Goal: Transaction & Acquisition: Purchase product/service

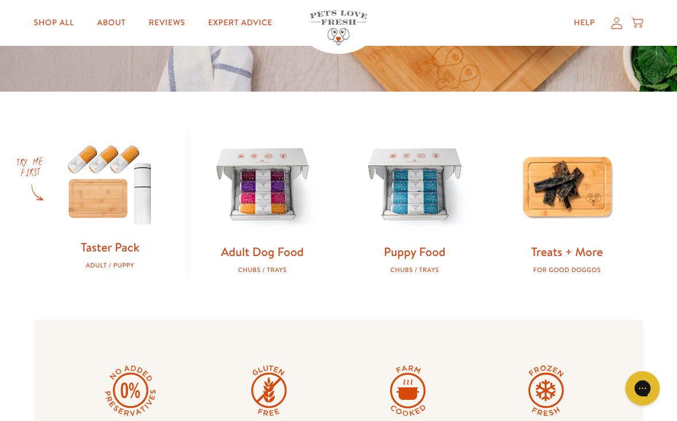
scroll to position [280, 0]
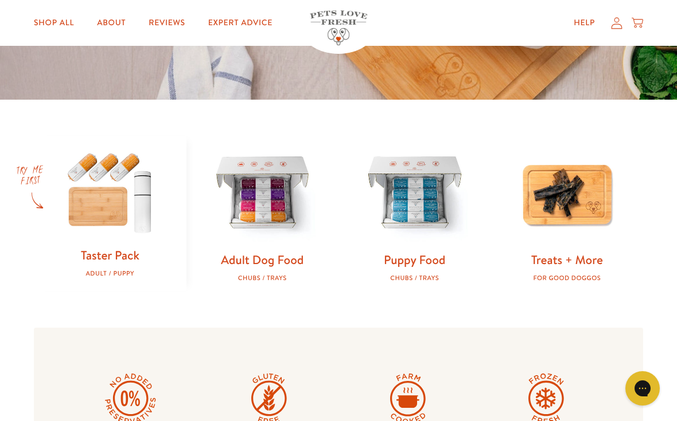
click at [248, 204] on img at bounding box center [263, 194] width 116 height 116
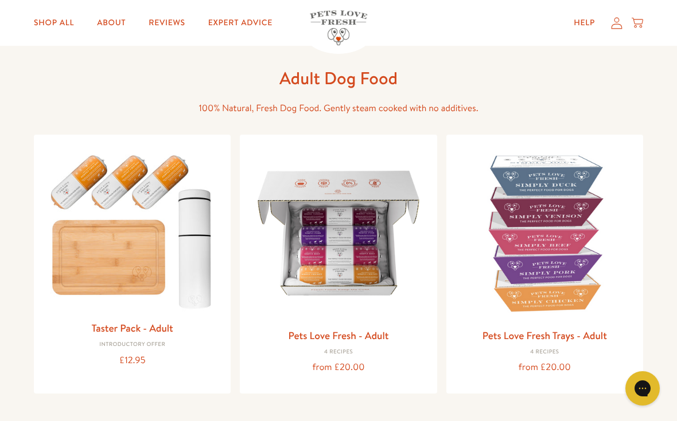
scroll to position [40, 0]
click at [92, 266] on img at bounding box center [132, 230] width 178 height 171
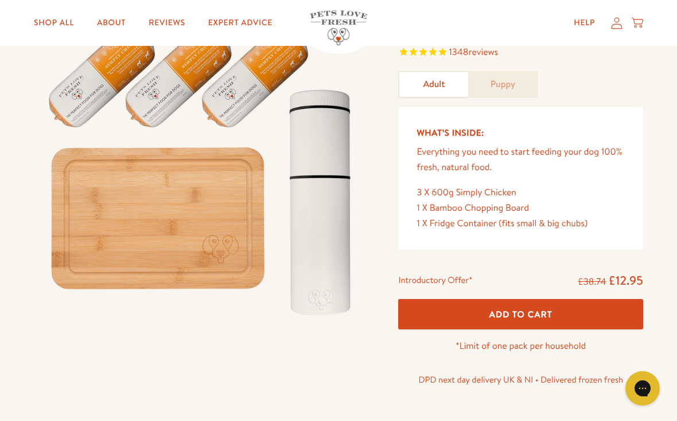
scroll to position [118, 0]
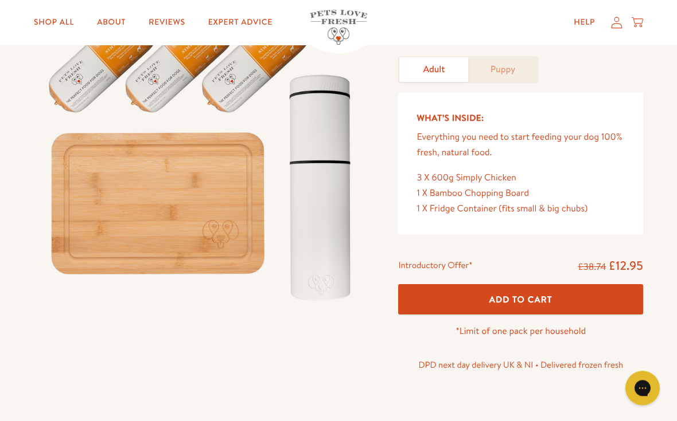
click at [434, 309] on button "Add To Cart" at bounding box center [520, 300] width 245 height 30
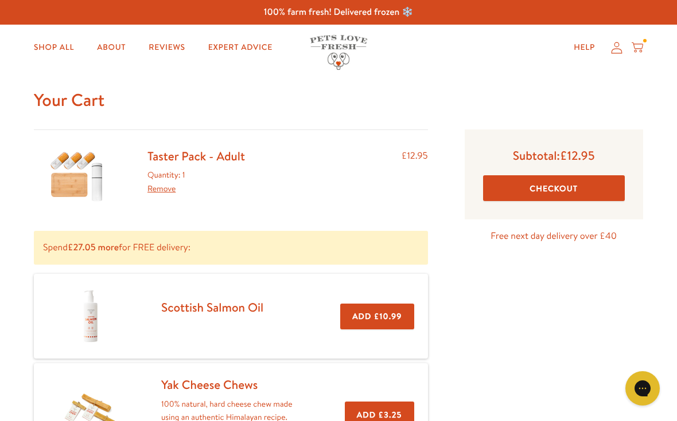
click at [54, 49] on link "Shop All" at bounding box center [54, 47] width 58 height 23
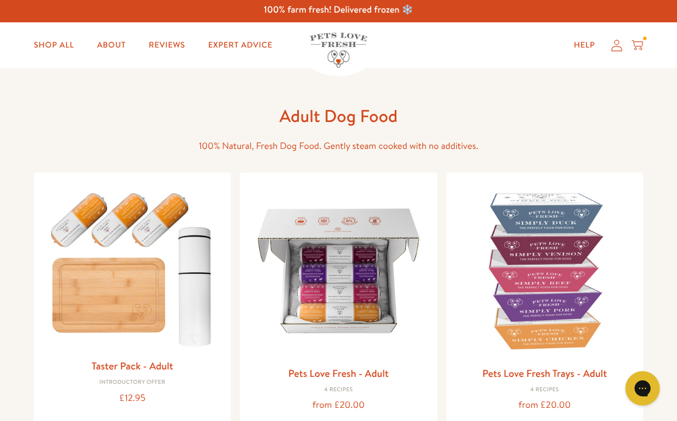
scroll to position [2, 0]
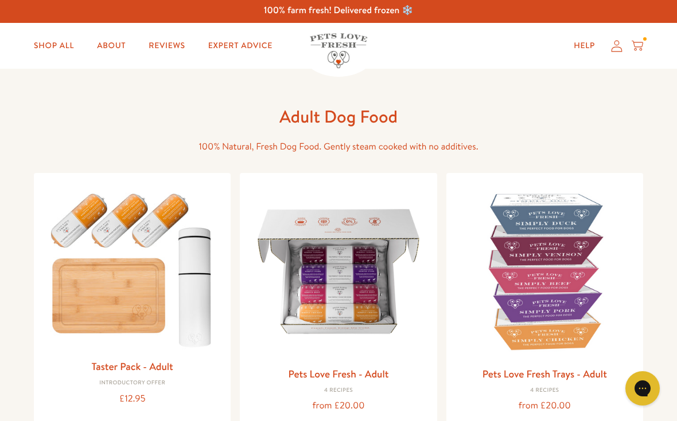
click at [300, 292] on img at bounding box center [338, 271] width 178 height 178
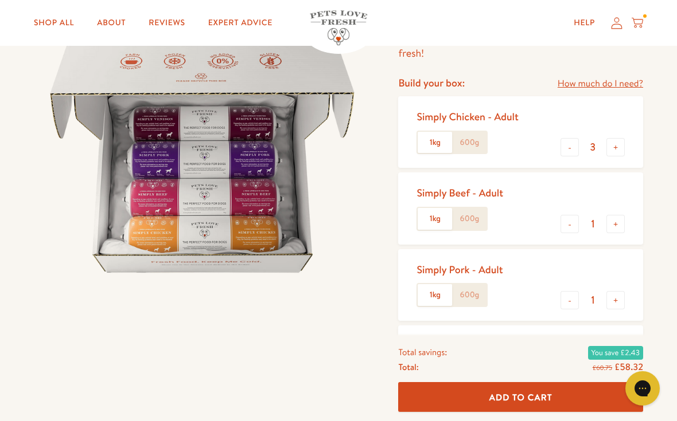
scroll to position [107, 0]
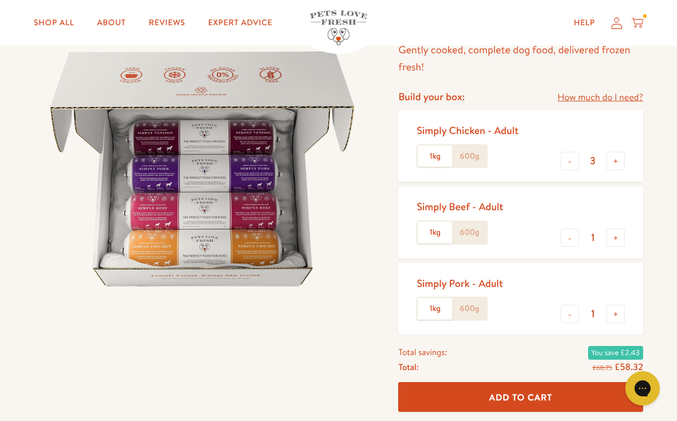
click at [469, 151] on label "600g" at bounding box center [469, 157] width 34 height 22
click at [0, 0] on input "600g" at bounding box center [0, 0] width 0 height 0
click at [470, 233] on label "600g" at bounding box center [469, 233] width 34 height 22
click at [0, 0] on input "600g" at bounding box center [0, 0] width 0 height 0
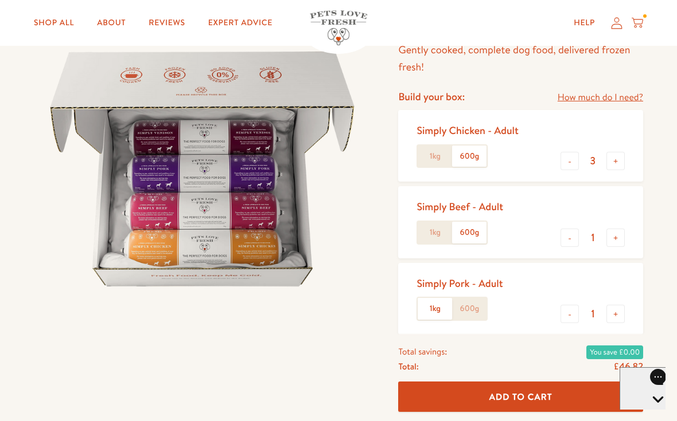
click at [467, 306] on label "600g" at bounding box center [469, 309] width 34 height 22
click at [0, 0] on input "600g" at bounding box center [0, 0] width 0 height 0
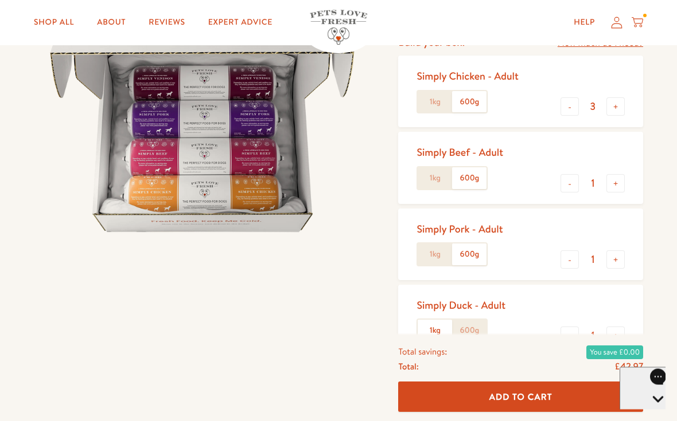
scroll to position [163, 0]
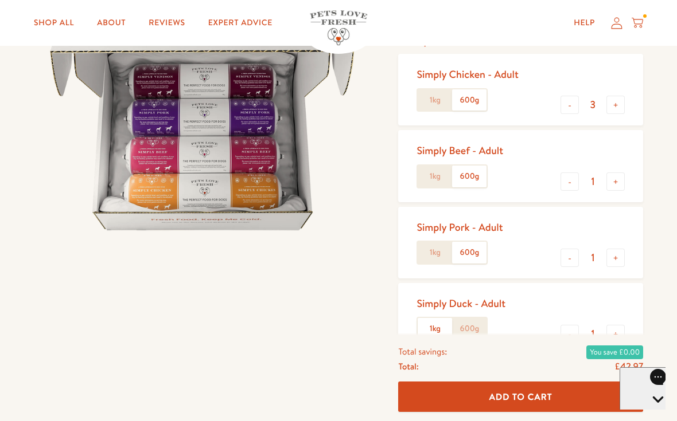
click at [467, 329] on label "600g" at bounding box center [469, 329] width 34 height 22
click at [0, 0] on input "600g" at bounding box center [0, 0] width 0 height 0
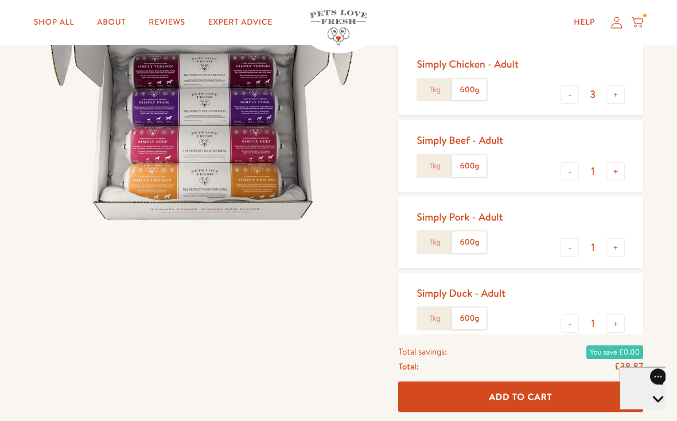
scroll to position [174, 0]
click at [568, 323] on button "-" at bounding box center [569, 323] width 18 height 18
type input "0"
click at [568, 247] on button "-" at bounding box center [569, 247] width 18 height 18
type input "0"
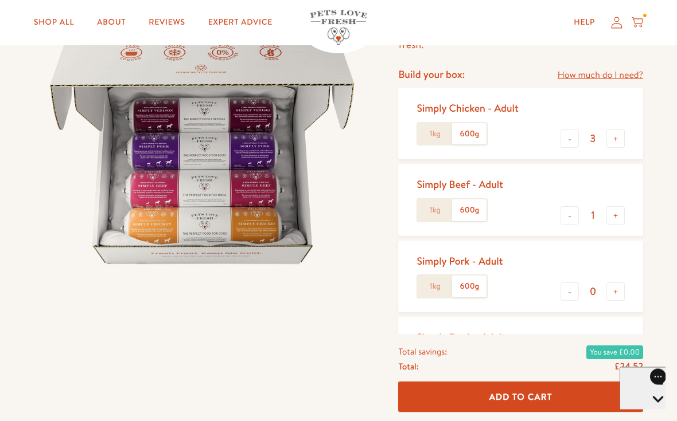
click at [571, 217] on button "-" at bounding box center [569, 216] width 18 height 18
type input "0"
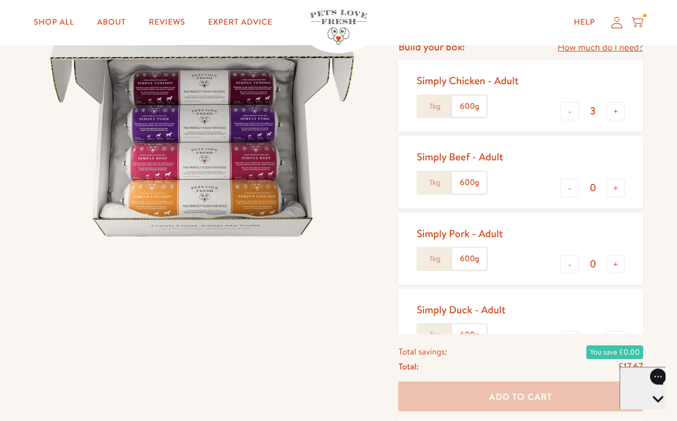
scroll to position [154, 0]
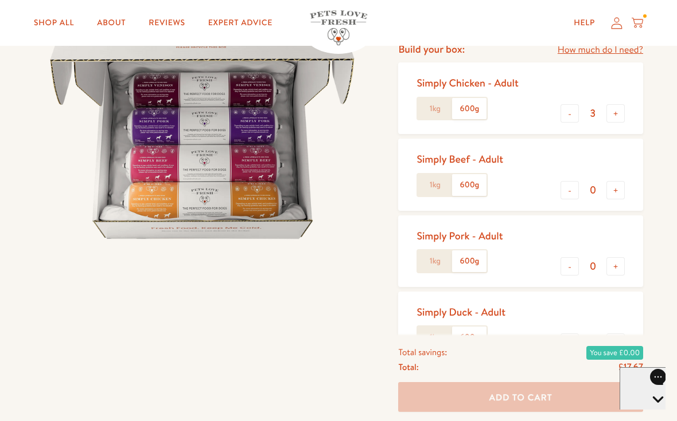
click at [612, 118] on button "+" at bounding box center [615, 113] width 18 height 18
type input "4"
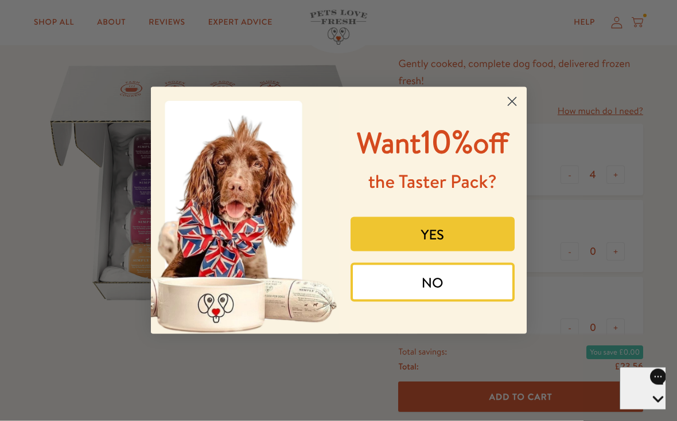
scroll to position [93, 0]
click at [382, 252] on button "YES" at bounding box center [432, 234] width 164 height 34
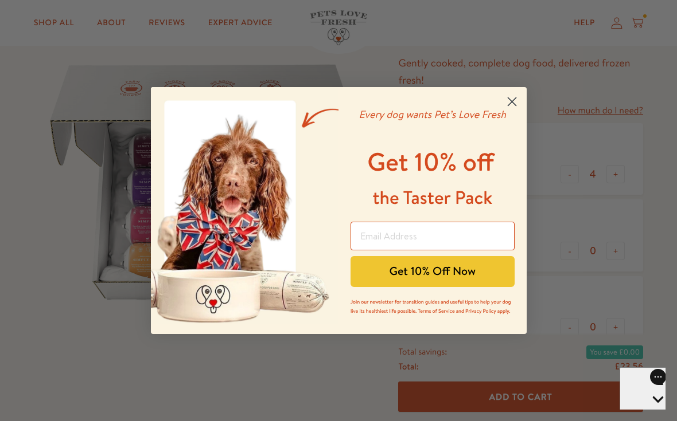
click at [368, 249] on input "Email Address" at bounding box center [432, 236] width 164 height 29
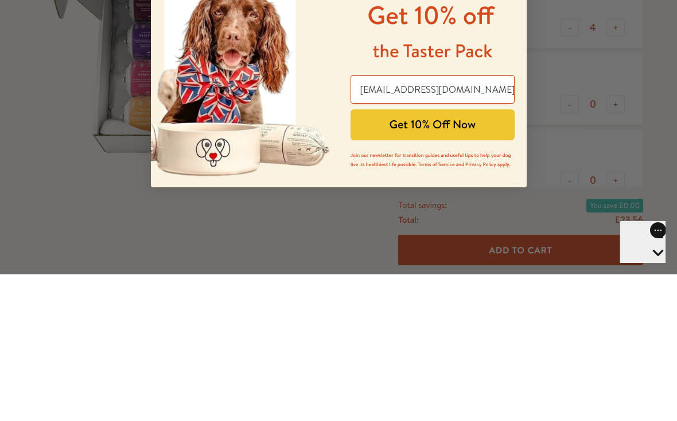
type input "ladyoflabs@aol.com"
click at [377, 256] on button "Get 10% Off Now" at bounding box center [432, 271] width 164 height 31
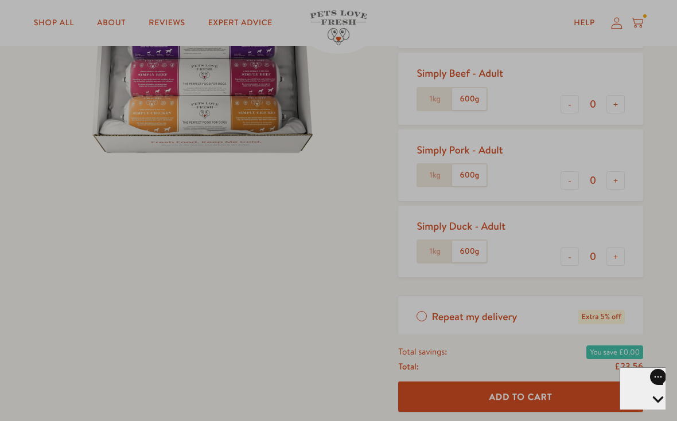
click at [77, 298] on div "Close dialog Use Code PLF10 For 10% OFF at checkout Shop Taster Pack Submit" at bounding box center [338, 210] width 677 height 421
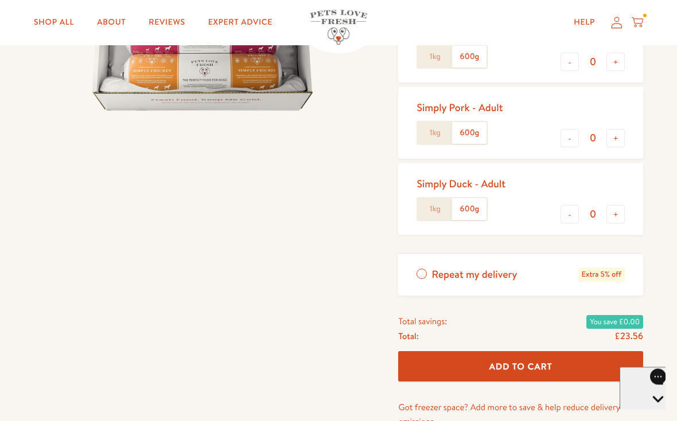
scroll to position [286, 0]
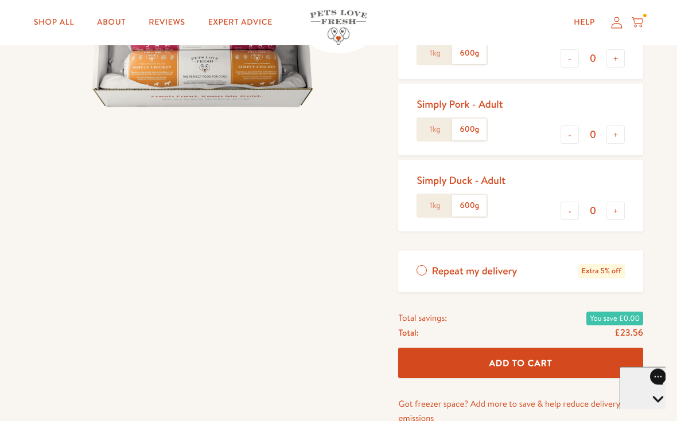
click at [430, 360] on button "Add To Cart" at bounding box center [520, 364] width 245 height 30
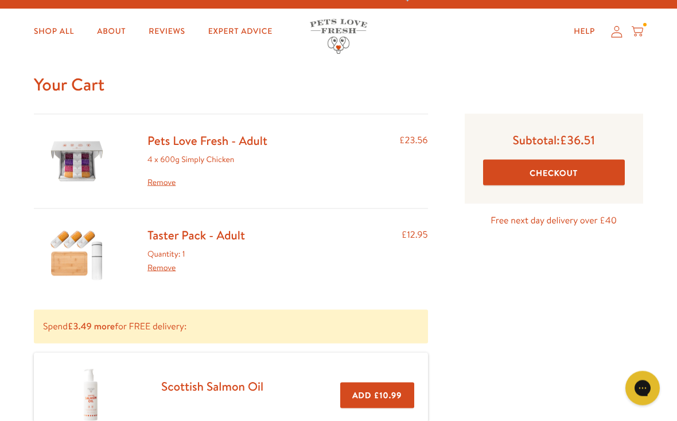
scroll to position [15, 0]
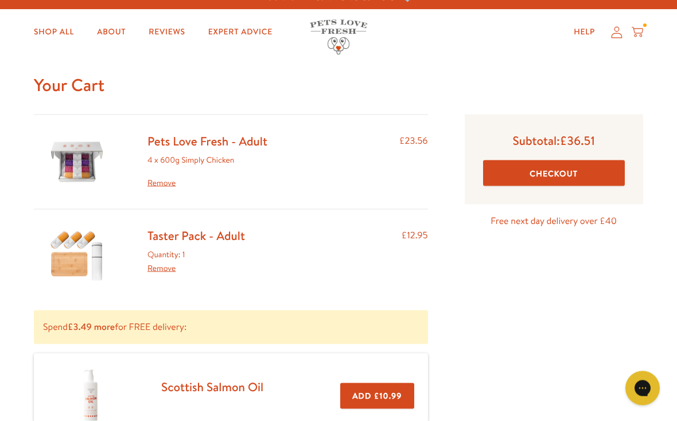
click at [523, 171] on button "Checkout" at bounding box center [554, 174] width 142 height 26
